Goal: Register for event/course

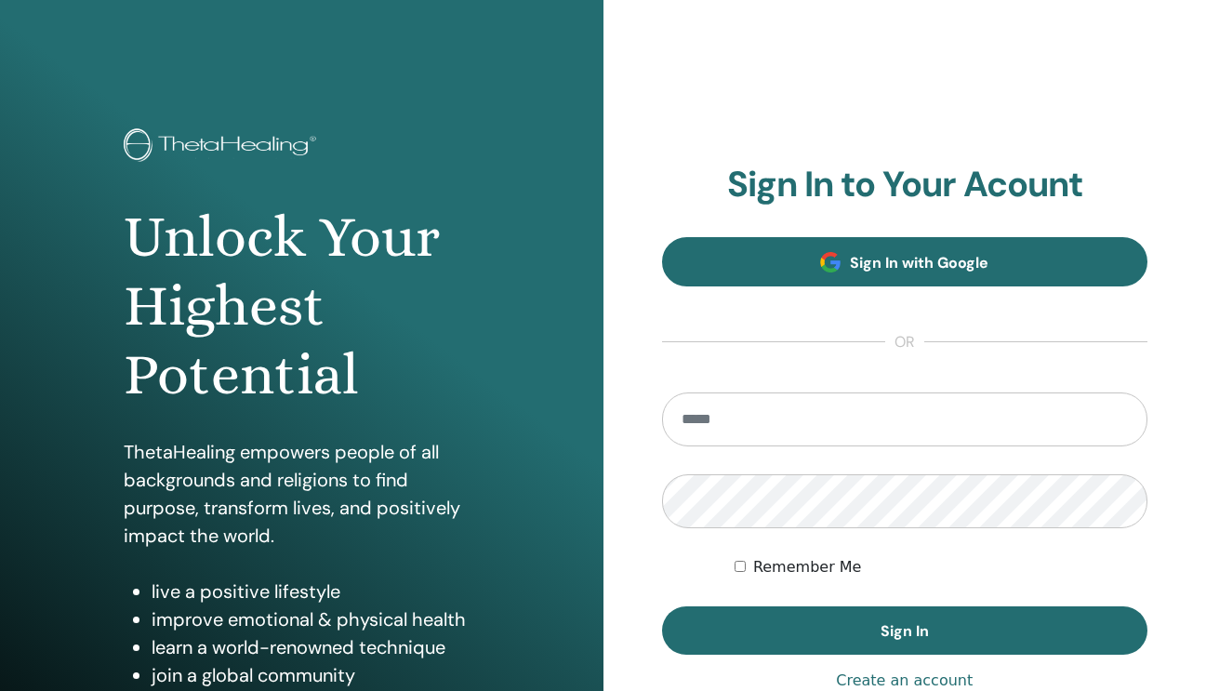
click at [977, 271] on span "Sign In with Google" at bounding box center [919, 263] width 139 height 20
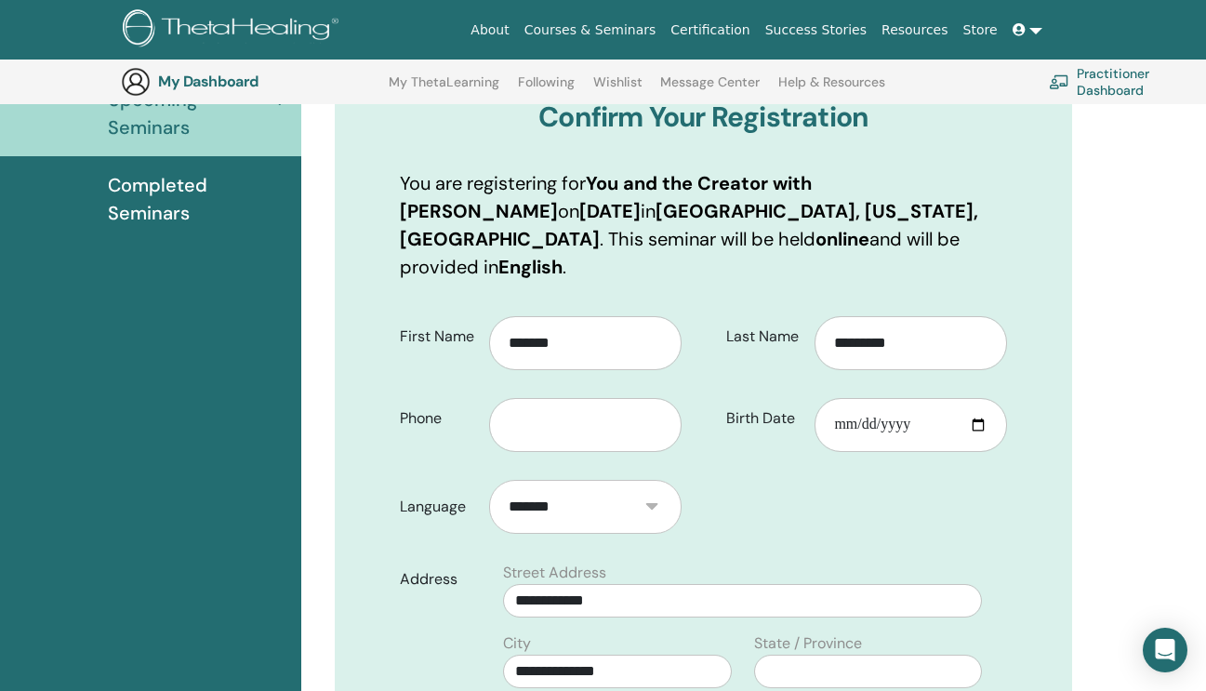
scroll to position [240, 0]
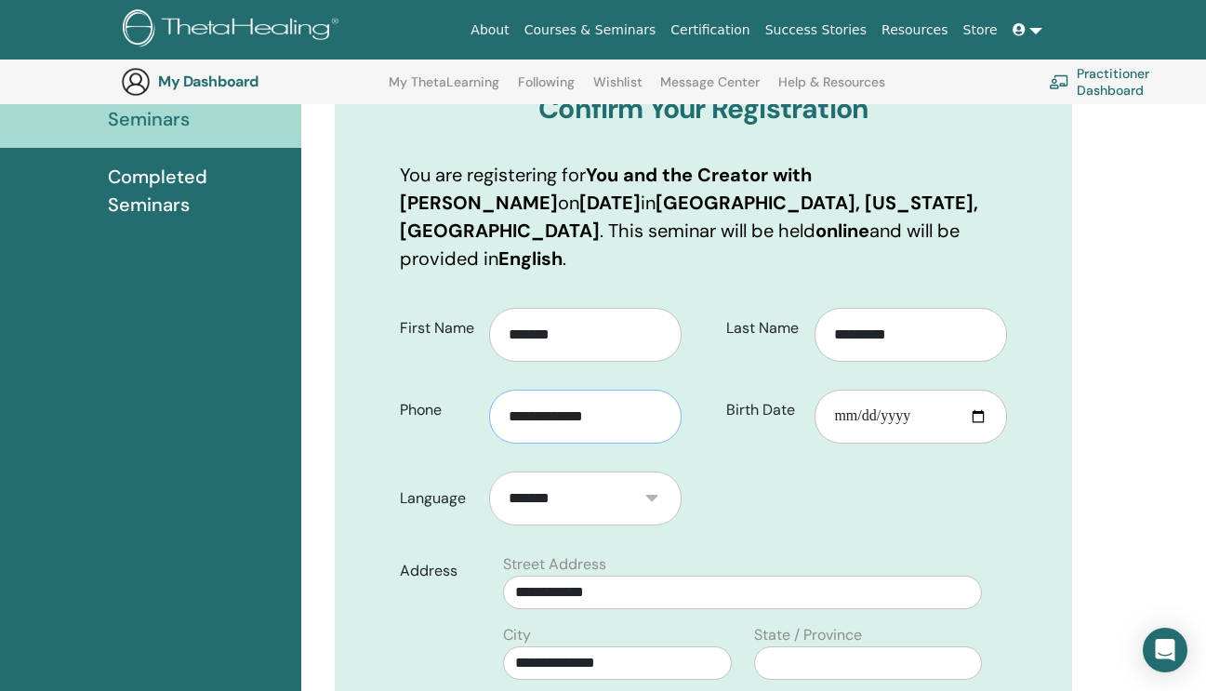
type input "**********"
click at [904, 391] on input "Birth Date" at bounding box center [911, 417] width 193 height 54
click at [849, 392] on input "Birth Date" at bounding box center [911, 417] width 193 height 54
click at [868, 390] on input "Birth Date" at bounding box center [911, 417] width 193 height 54
type input "**********"
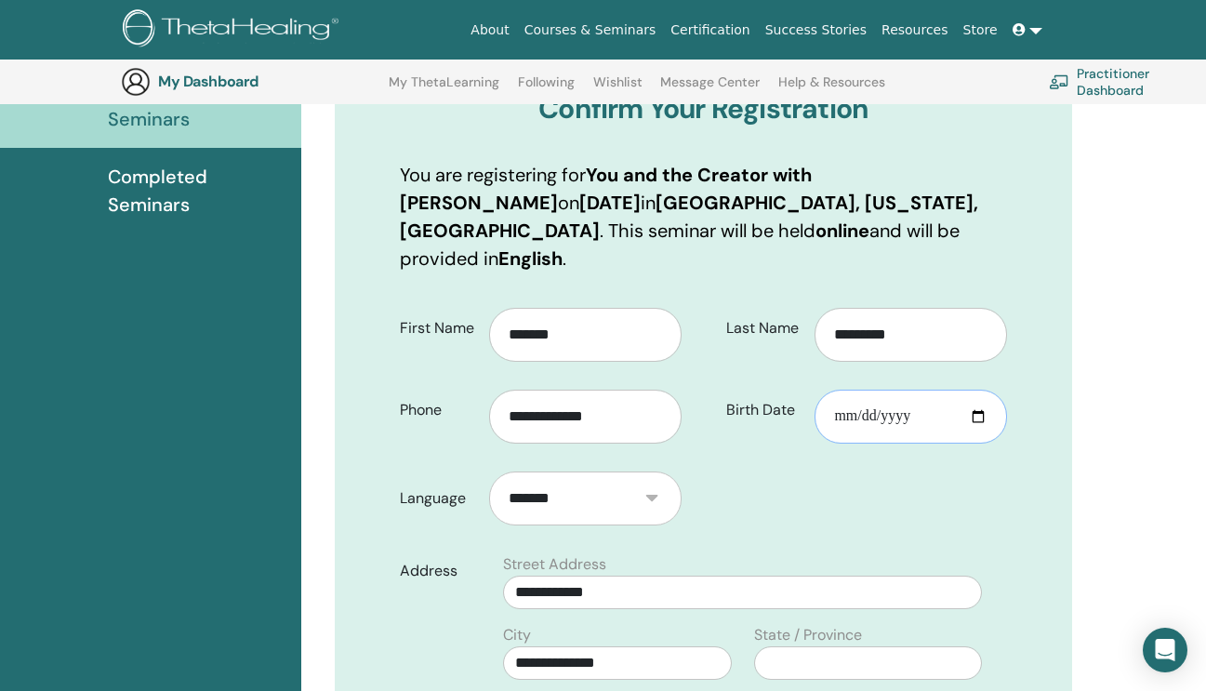
click at [950, 390] on input "**********" at bounding box center [911, 417] width 193 height 54
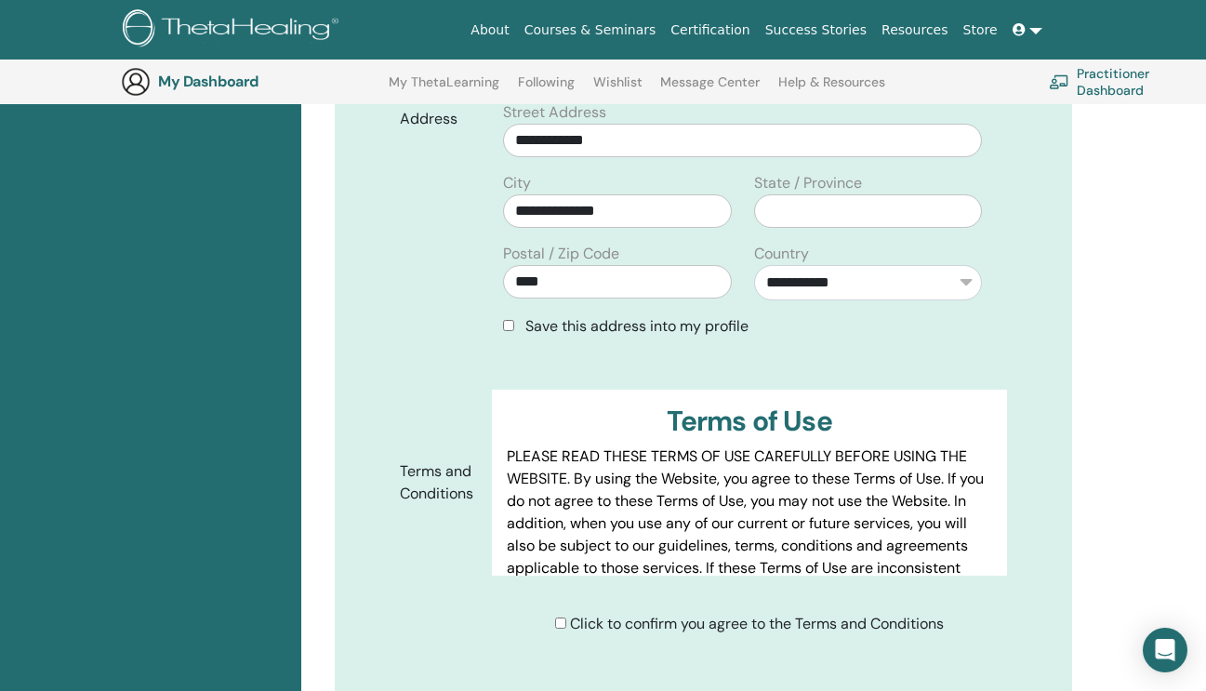
scroll to position [745, 0]
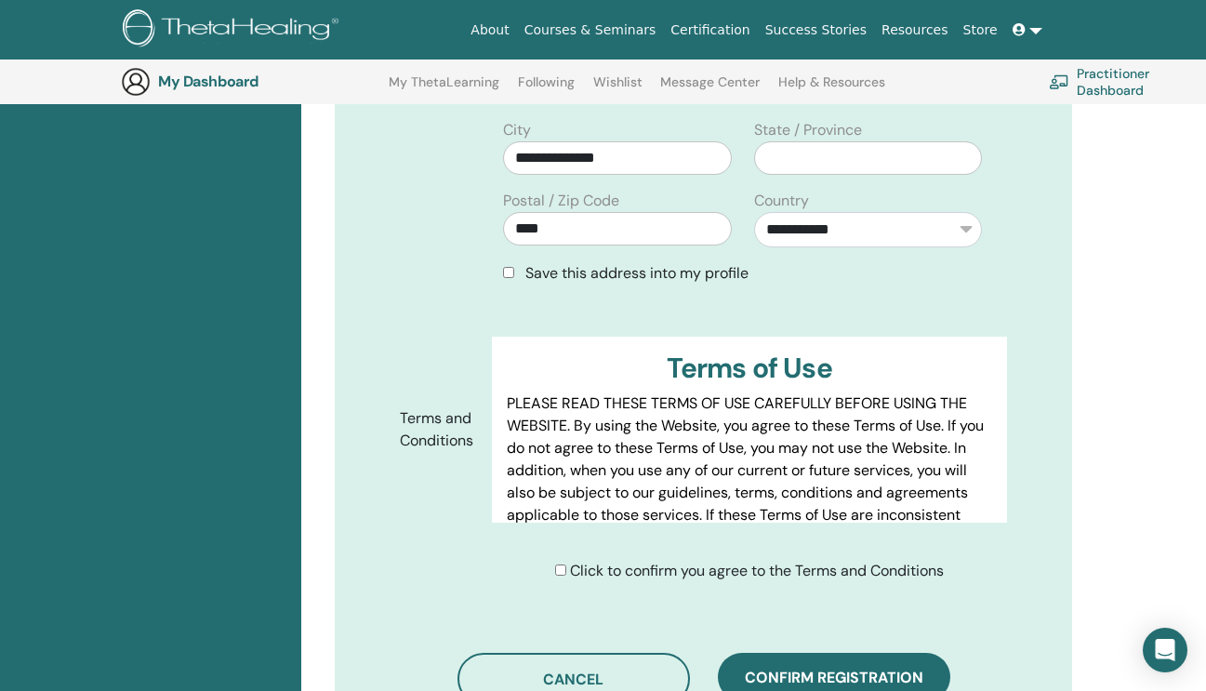
click at [514, 262] on div "Save this address into my profile" at bounding box center [742, 273] width 479 height 22
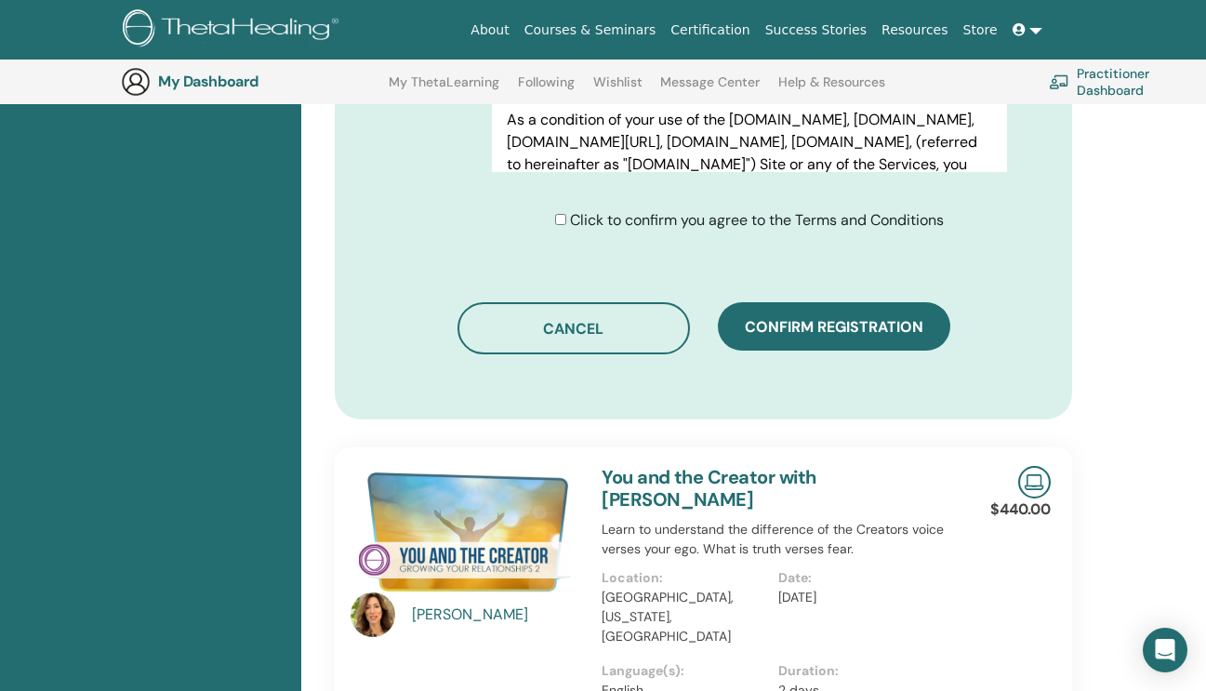
scroll to position [1077, 0]
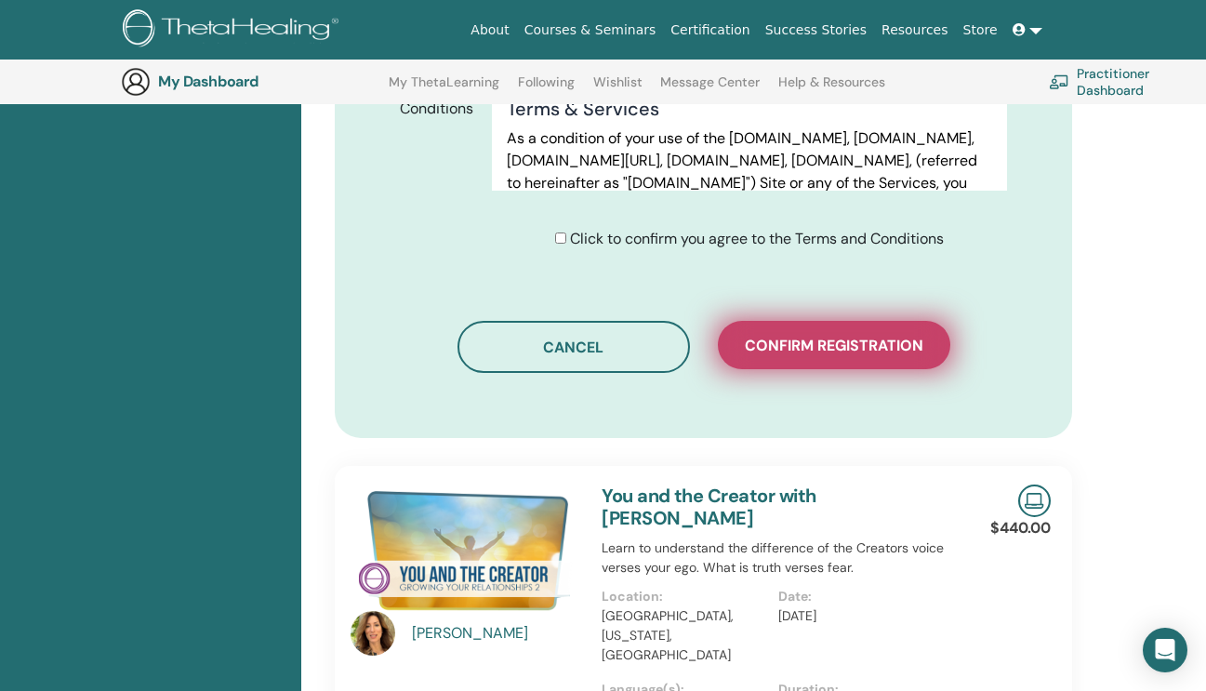
click at [906, 336] on span "Confirm registration" at bounding box center [834, 346] width 179 height 20
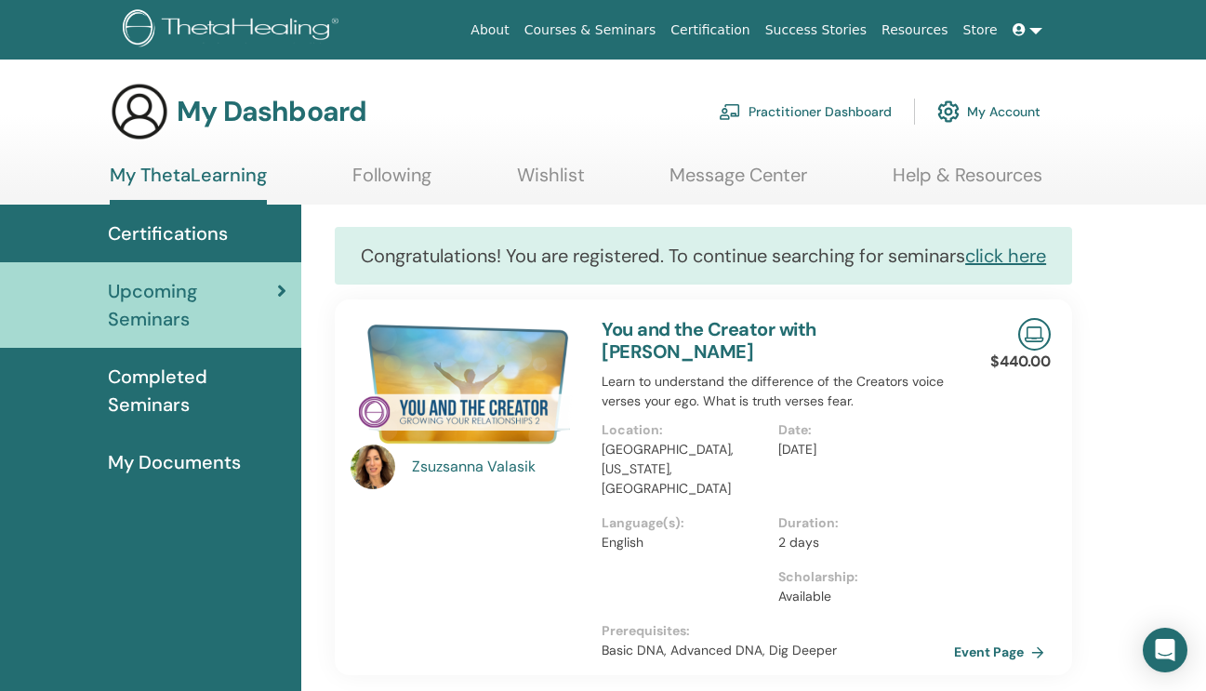
click at [555, 180] on link "Wishlist" at bounding box center [551, 182] width 68 height 36
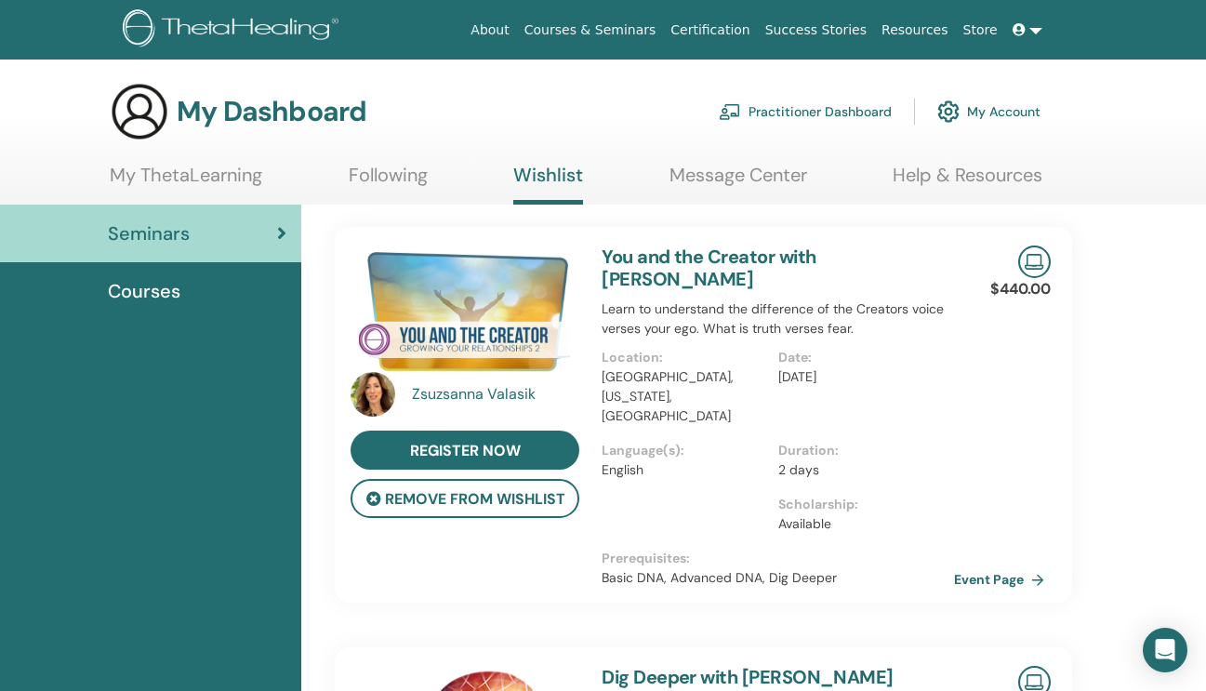
click at [182, 295] on div "Courses" at bounding box center [151, 291] width 272 height 28
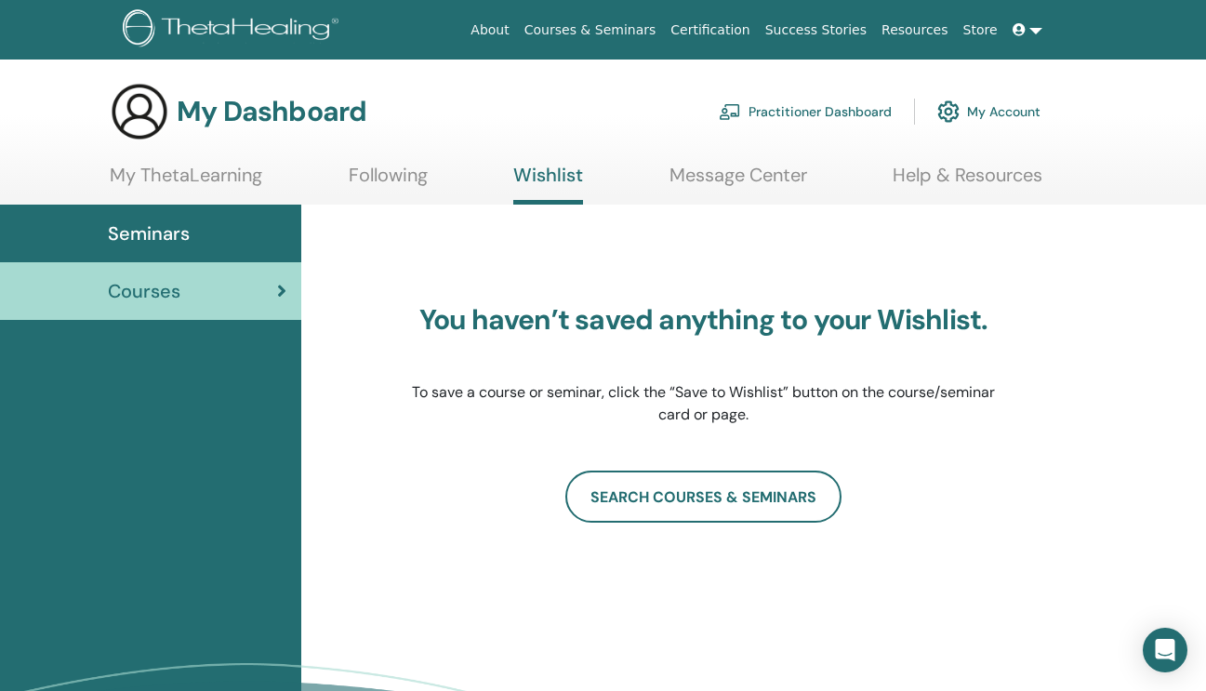
click at [177, 238] on span "Seminars" at bounding box center [149, 233] width 82 height 28
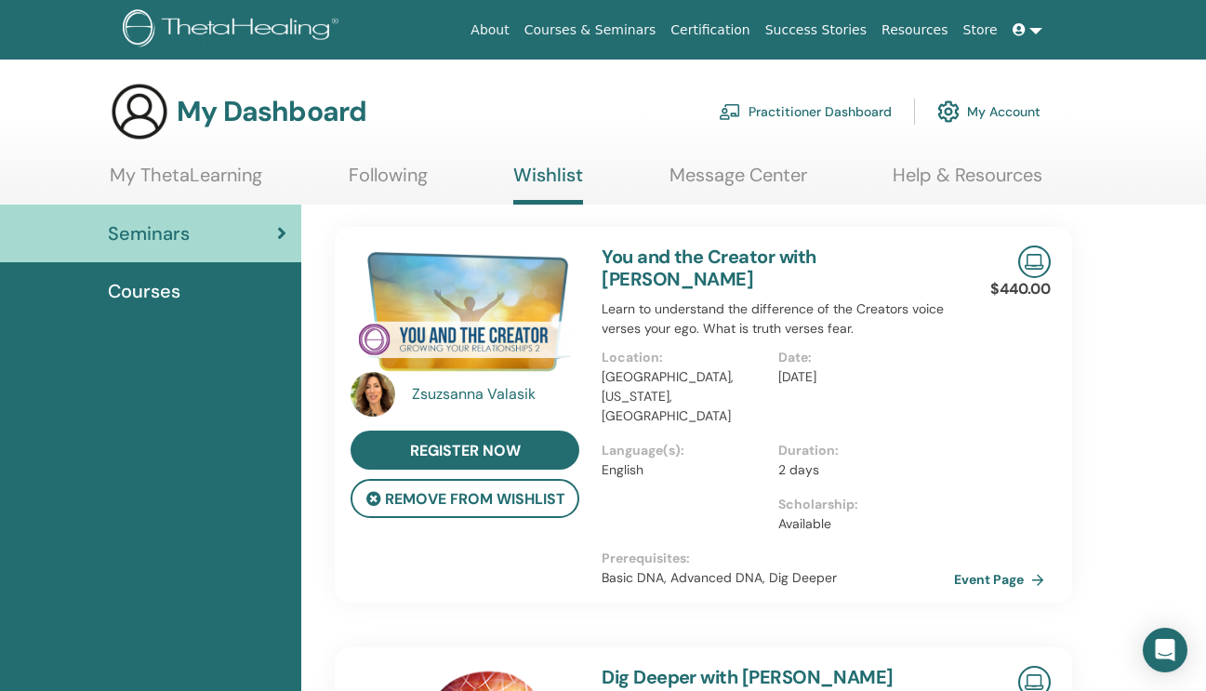
click at [208, 172] on link "My ThetaLearning" at bounding box center [186, 182] width 153 height 36
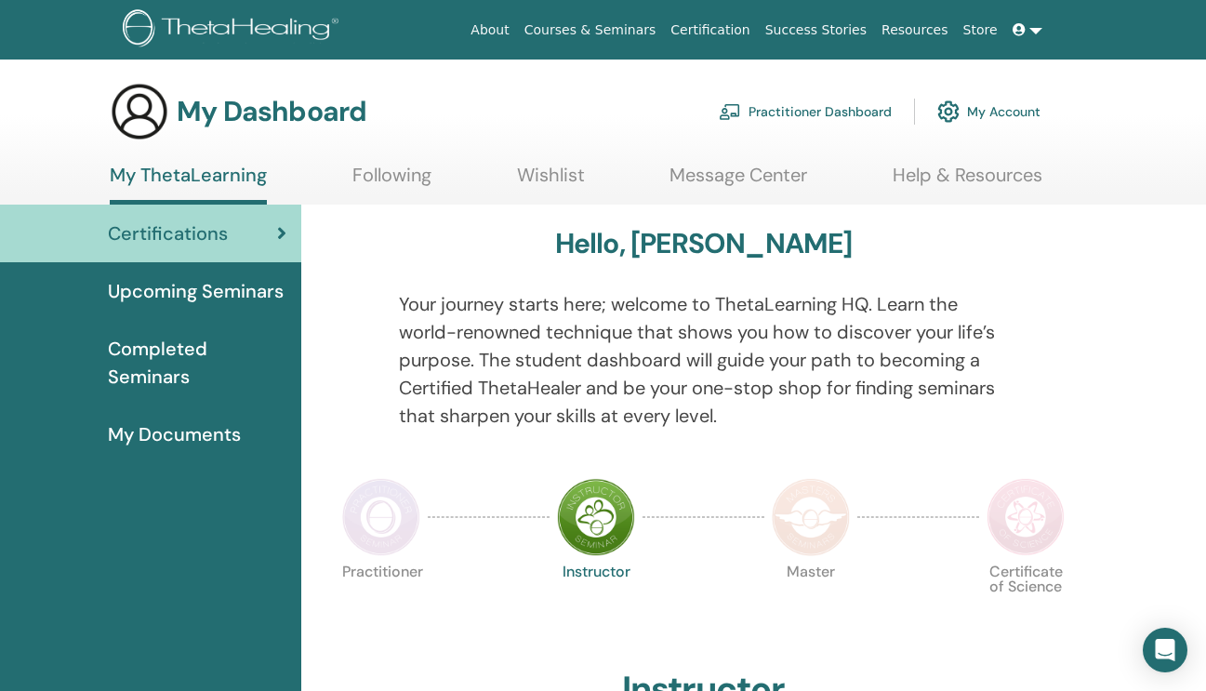
click at [638, 33] on link "Courses & Seminars" at bounding box center [590, 30] width 147 height 34
